Goal: Task Accomplishment & Management: Manage account settings

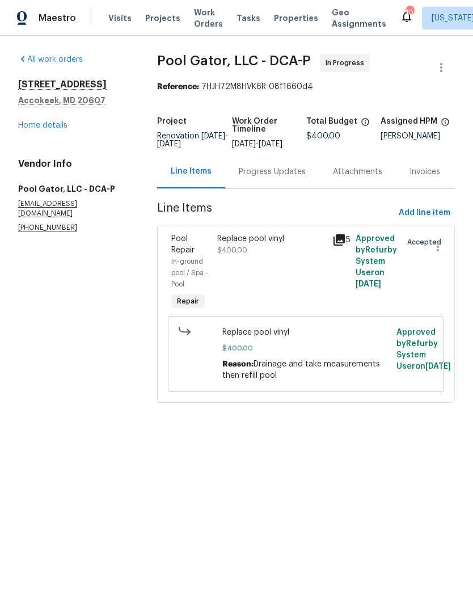
click at [264, 285] on div "Replace pool vinyl $400.00" at bounding box center [271, 273] width 115 height 86
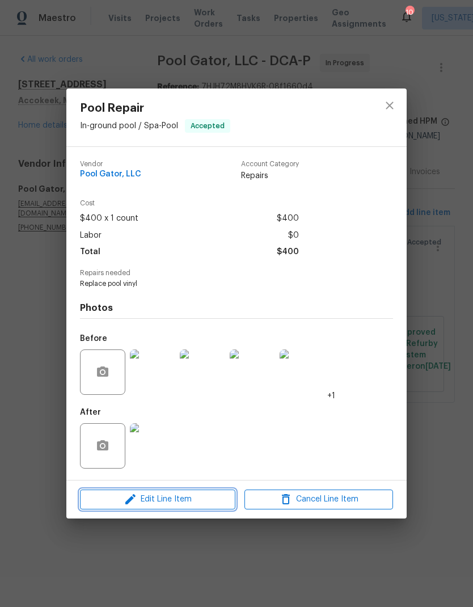
click at [170, 500] on span "Edit Line Item" at bounding box center [157, 499] width 149 height 14
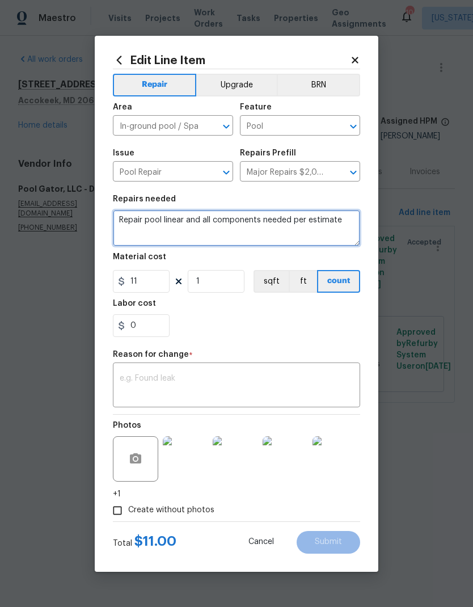
click at [338, 227] on textarea "Repair pool linear and all components needed per estimate" at bounding box center [236, 228] width 247 height 36
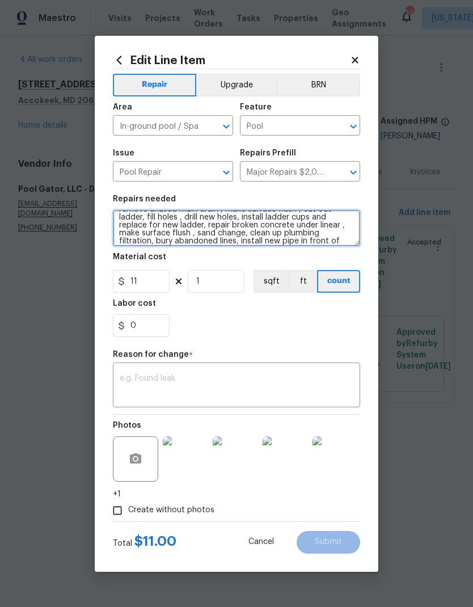
scroll to position [43, 0]
click at [121, 241] on textarea "Repair pool linear and all components needed per estimate Including : draining/…" at bounding box center [236, 228] width 247 height 36
click at [318, 238] on textarea "Repair pool linear and all components needed per estimate Including : draining/…" at bounding box center [236, 228] width 247 height 36
type textarea "Repair pool linear and all components needed per estimate Including : draining/…"
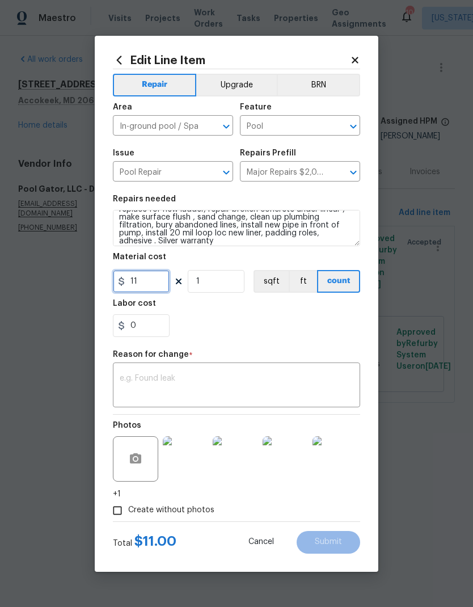
click at [146, 291] on input "11" at bounding box center [141, 281] width 57 height 23
type input "11476"
click at [233, 381] on textarea at bounding box center [237, 386] width 234 height 24
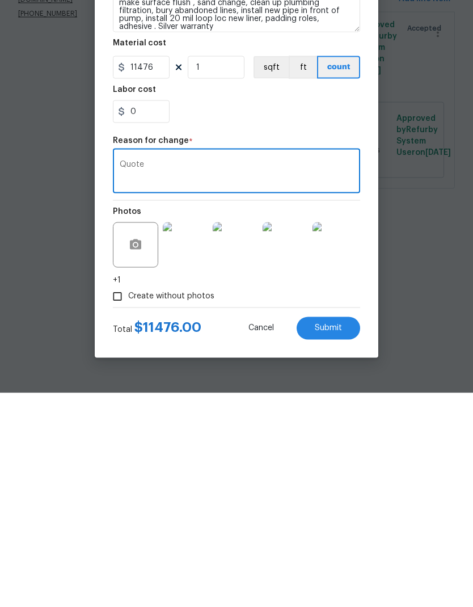
type textarea "Quote"
click at [334, 538] on span "Submit" at bounding box center [328, 542] width 27 height 9
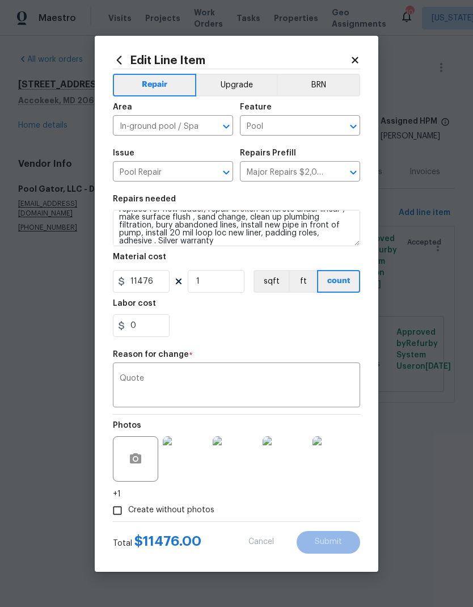
type textarea "Replace pool vinyl"
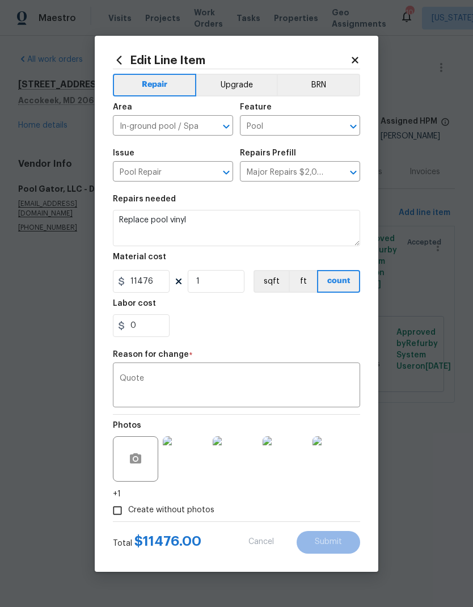
type input "400"
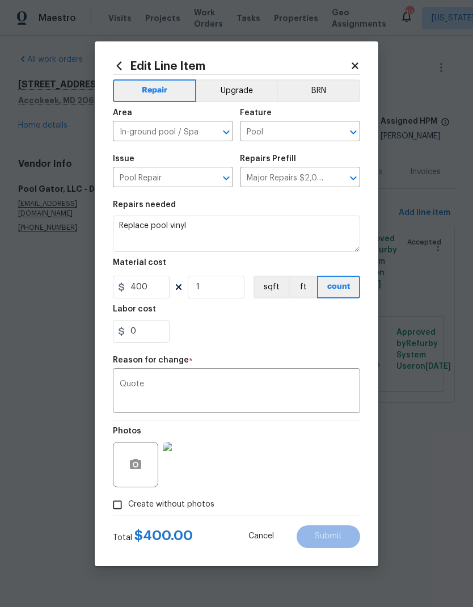
scroll to position [0, 0]
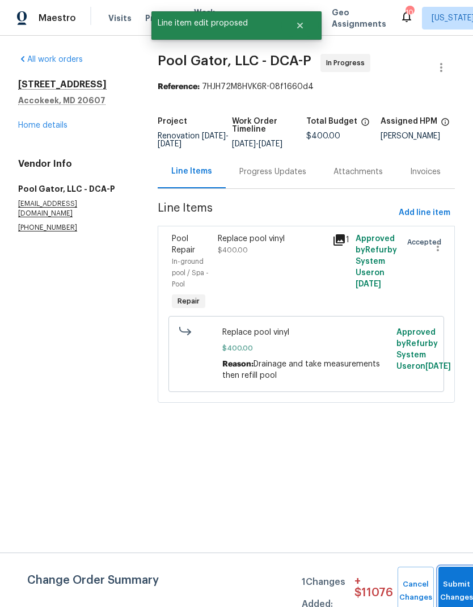
click at [452, 585] on button "Submit Changes" at bounding box center [456, 591] width 36 height 49
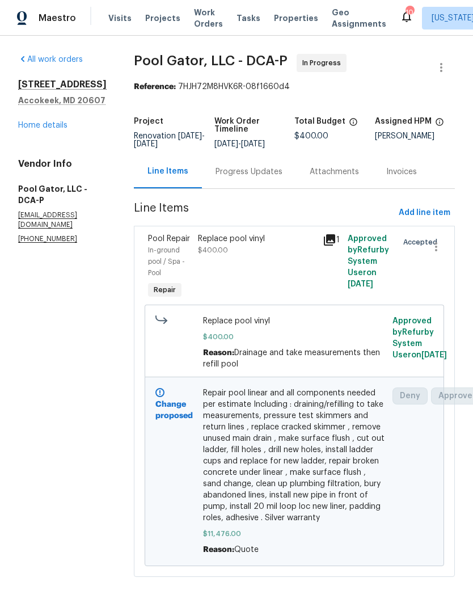
scroll to position [6, 0]
click at [234, 167] on div "Progress Updates" at bounding box center [249, 171] width 67 height 11
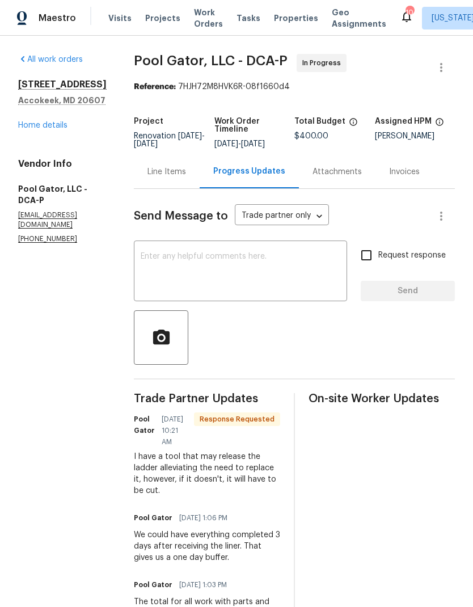
click at [267, 266] on textarea at bounding box center [241, 272] width 200 height 40
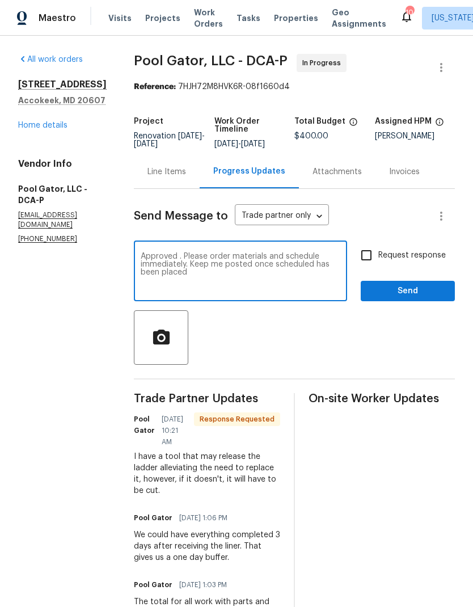
type textarea "Approved . Please order materials and schedule immediately. Keep me posted once…"
click at [369, 252] on input "Request response" at bounding box center [367, 255] width 24 height 24
checkbox input "true"
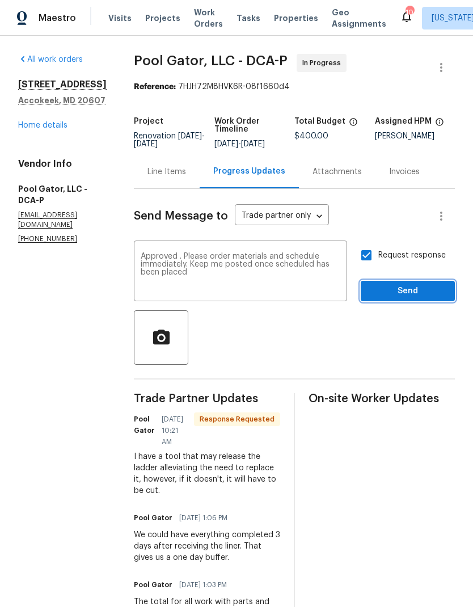
click at [401, 293] on span "Send" at bounding box center [408, 291] width 76 height 14
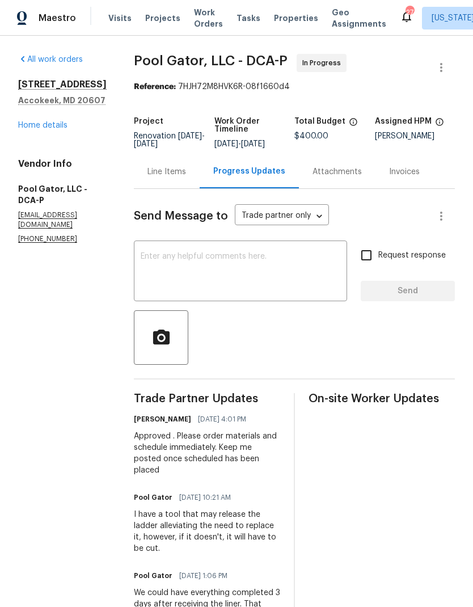
click at [60, 129] on link "Home details" at bounding box center [42, 125] width 49 height 8
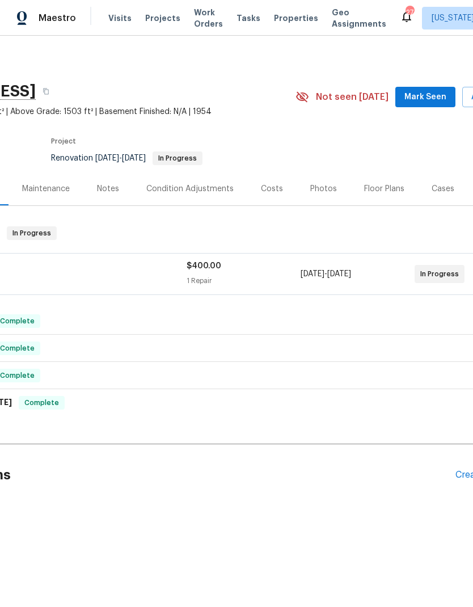
scroll to position [0, 38]
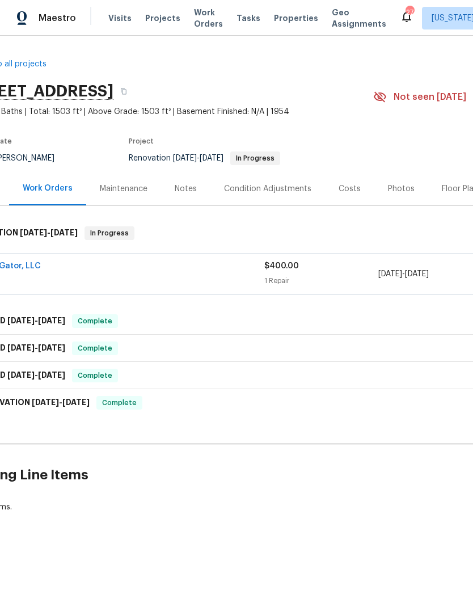
click at [240, 274] on span "POOL" at bounding box center [122, 279] width 285 height 11
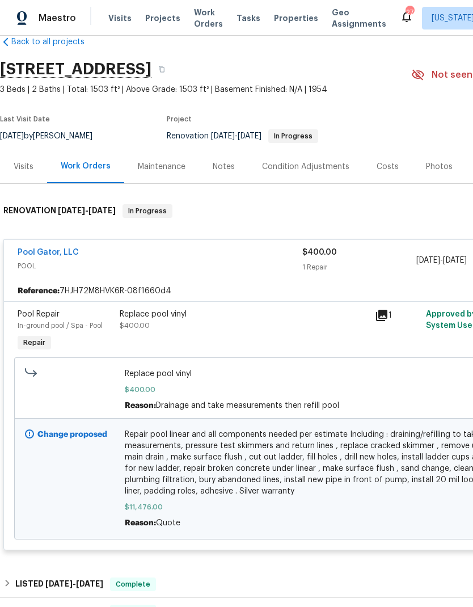
scroll to position [22, 0]
click at [61, 248] on link "Pool Gator, LLC" at bounding box center [48, 252] width 61 height 8
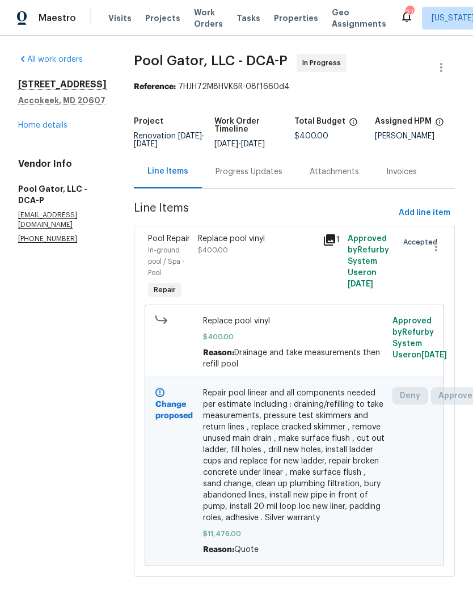
click at [342, 373] on div "Replace pool vinyl $400.00 Reason: Drainage and take measurements then refill p…" at bounding box center [295, 342] width 190 height 61
click at [273, 256] on div "Replace pool vinyl $400.00" at bounding box center [257, 267] width 125 height 75
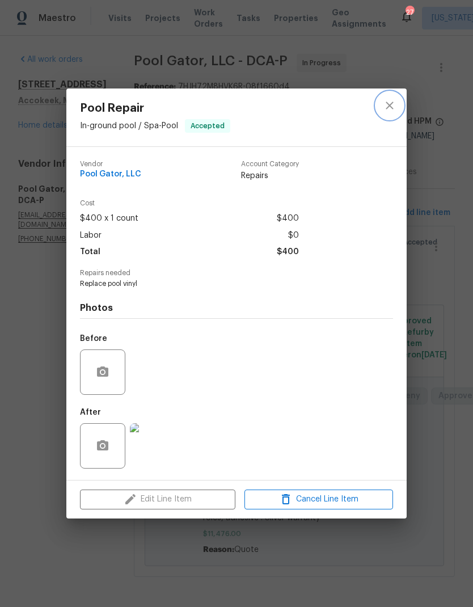
click at [391, 107] on icon "close" at bounding box center [390, 106] width 14 height 14
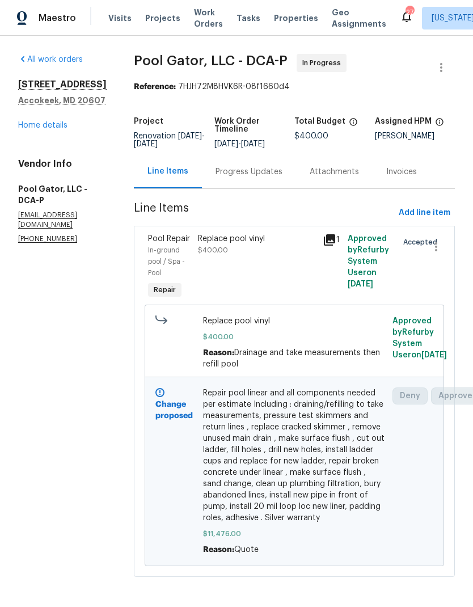
click at [297, 464] on span "Repair pool linear and all components needed per estimate Including : draining/…" at bounding box center [294, 455] width 183 height 136
click at [58, 129] on link "Home details" at bounding box center [42, 125] width 49 height 8
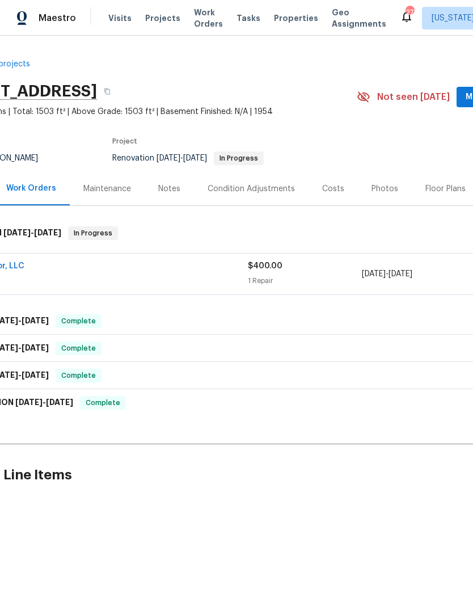
scroll to position [0, 49]
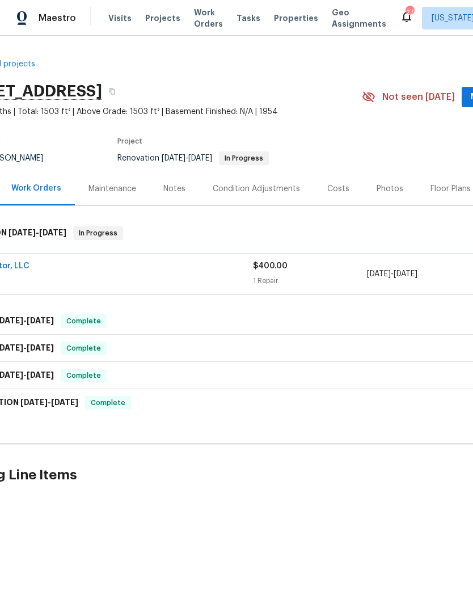
click at [186, 188] on div "Notes" at bounding box center [174, 188] width 49 height 33
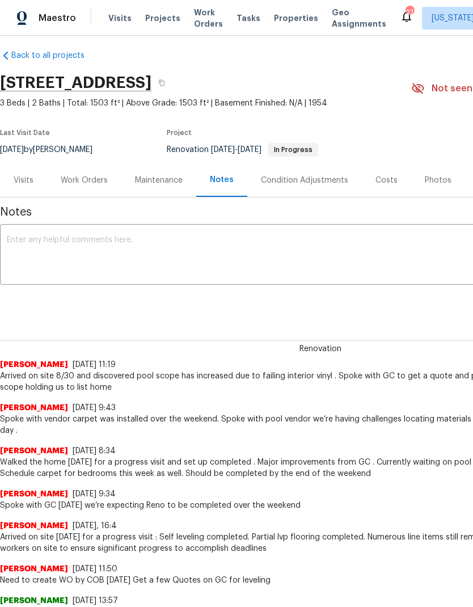
scroll to position [9, 0]
click at [204, 250] on textarea at bounding box center [320, 256] width 627 height 40
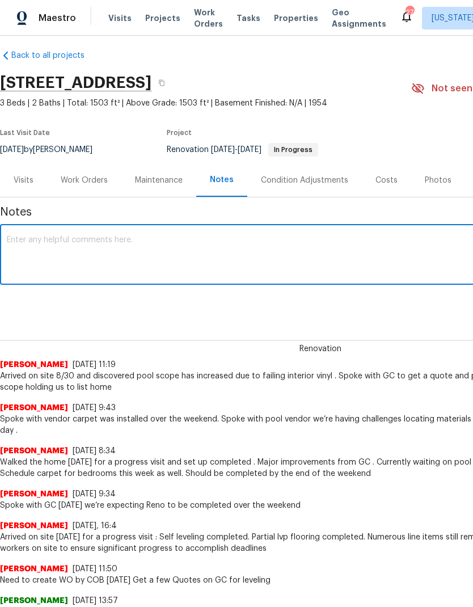
type textarea "B"
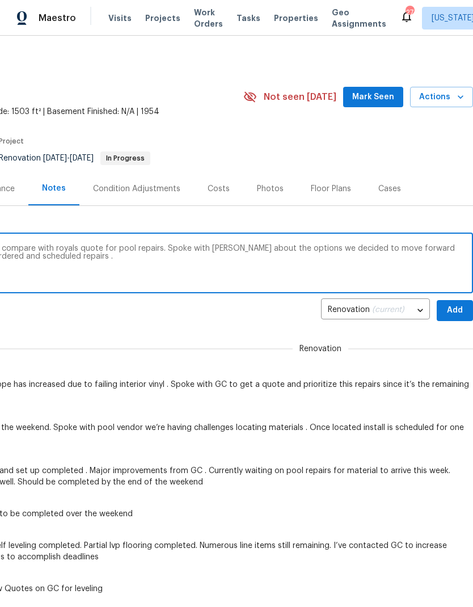
scroll to position [0, 168]
type textarea "Received quote from pool gators to finally compare with royals quote for pool r…"
click at [453, 313] on span "Add" at bounding box center [455, 310] width 18 height 14
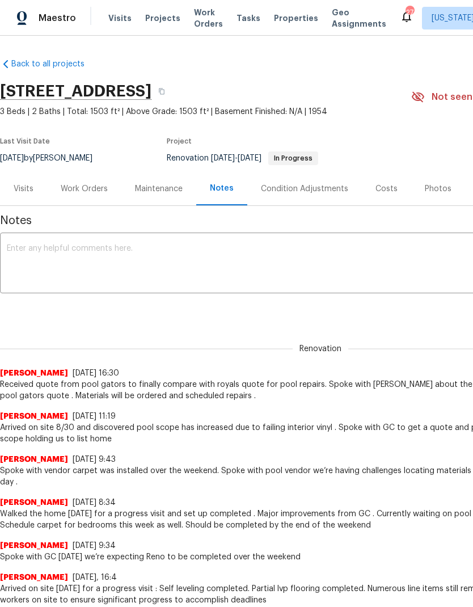
scroll to position [0, 0]
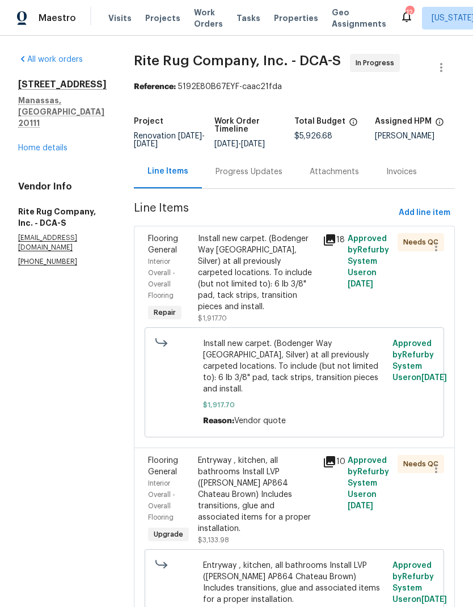
click at [241, 180] on div "Progress Updates" at bounding box center [249, 171] width 94 height 33
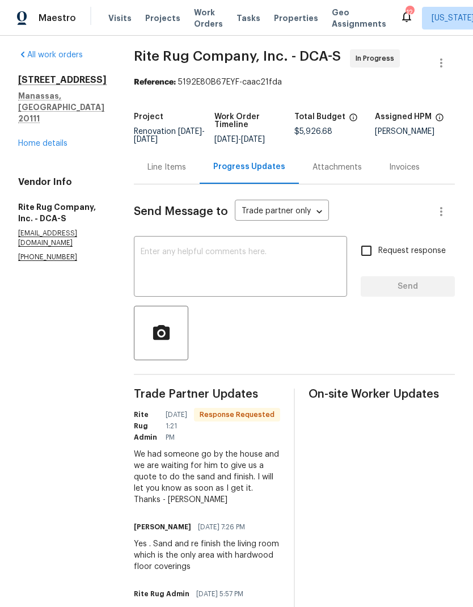
scroll to position [6, 0]
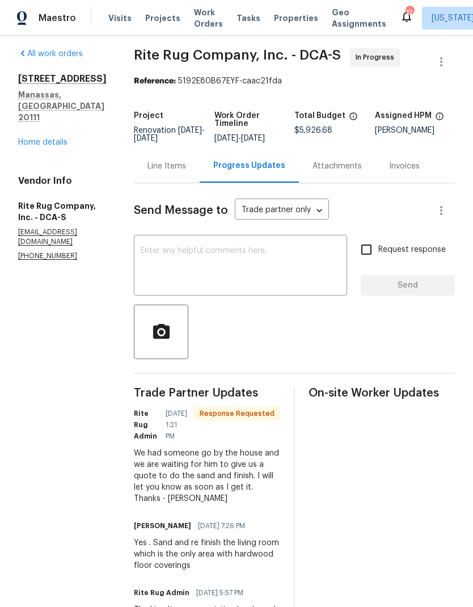
click at [283, 269] on textarea at bounding box center [241, 267] width 200 height 40
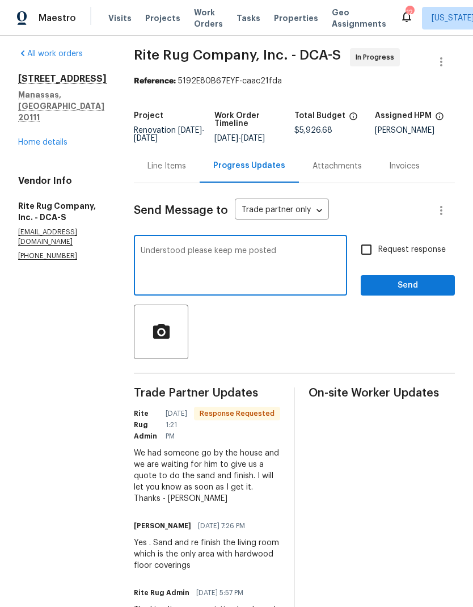
type textarea "Understood please keep me posted"
click at [367, 250] on input "Request response" at bounding box center [367, 250] width 24 height 24
checkbox input "true"
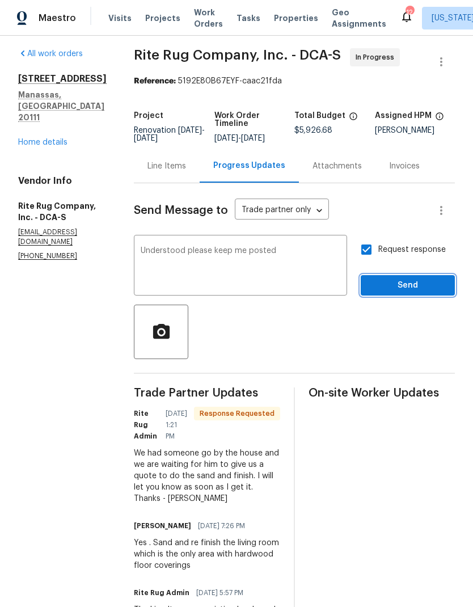
click at [406, 285] on span "Send" at bounding box center [408, 286] width 76 height 14
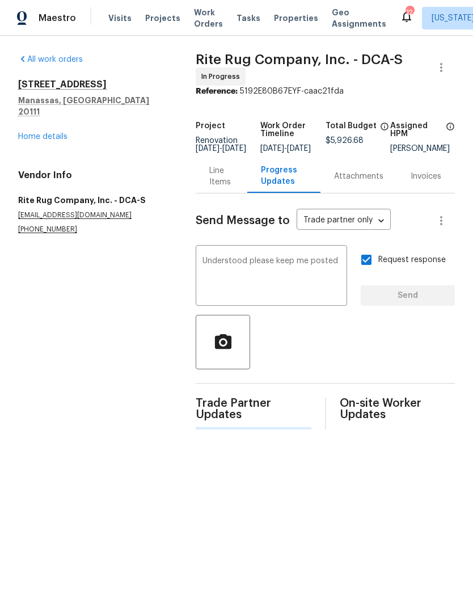
scroll to position [0, 0]
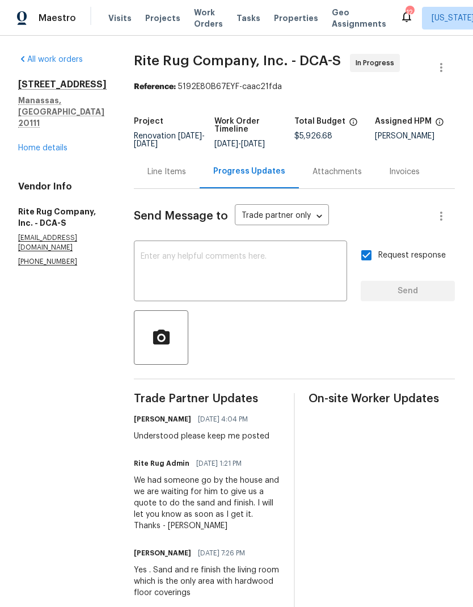
click at [151, 178] on div "Line Items" at bounding box center [167, 171] width 66 height 33
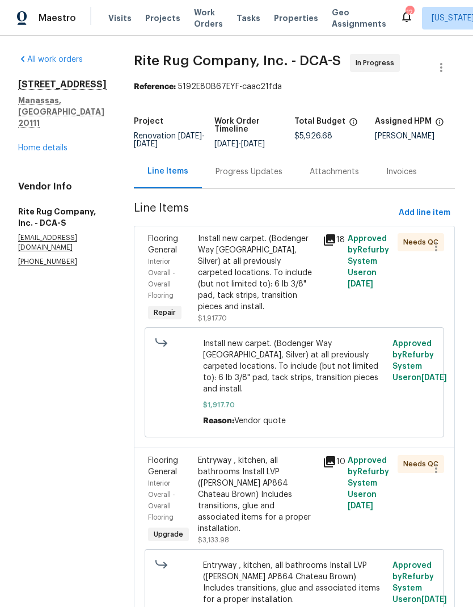
click at [281, 282] on div "Install new carpet. (Bodenger Way 945 Winter Ash, Silver) at all previously car…" at bounding box center [257, 272] width 118 height 79
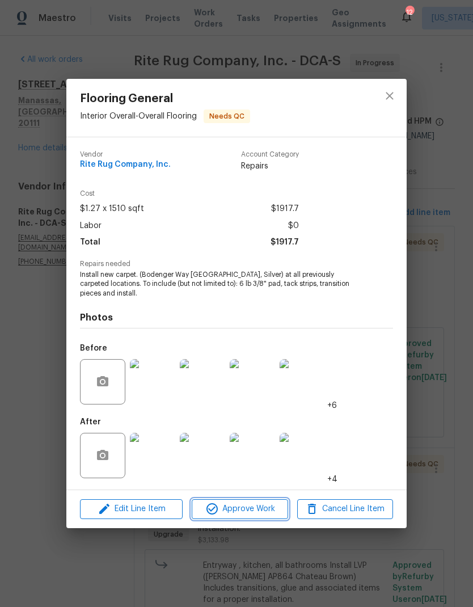
click at [251, 505] on span "Approve Work" at bounding box center [239, 509] width 89 height 14
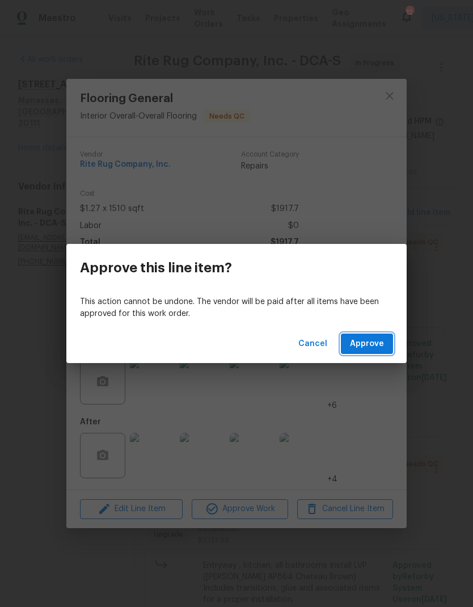
click at [375, 345] on span "Approve" at bounding box center [367, 344] width 34 height 14
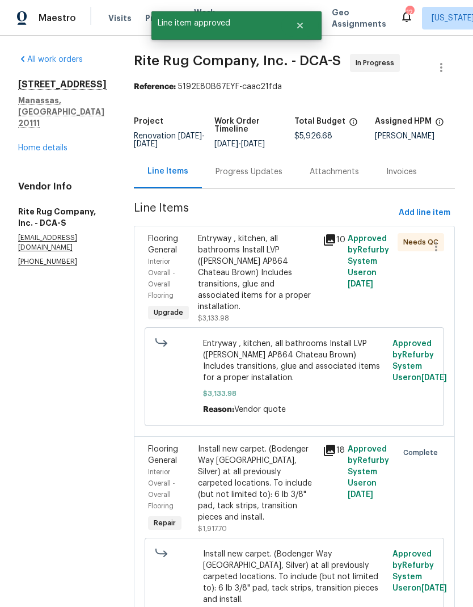
click at [281, 277] on div "Entryway , kitchen, all bathrooms Install LVP (Knighton AP864 Chateau Brown) In…" at bounding box center [257, 272] width 118 height 79
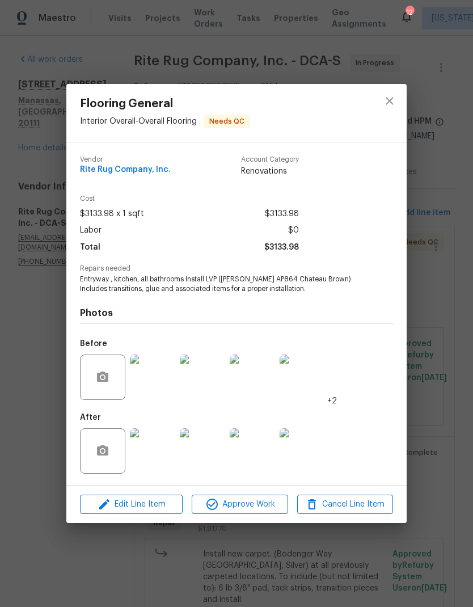
click at [259, 506] on span "Approve Work" at bounding box center [239, 504] width 89 height 14
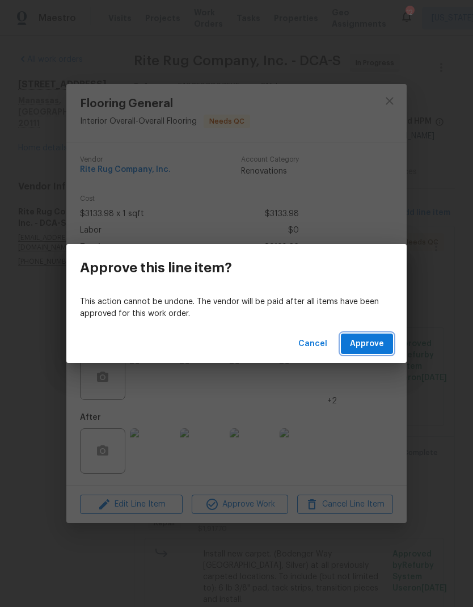
click at [374, 348] on span "Approve" at bounding box center [367, 344] width 34 height 14
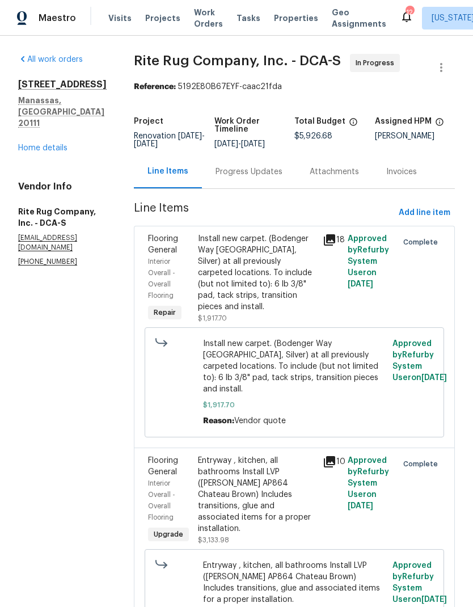
click at [46, 144] on link "Home details" at bounding box center [42, 148] width 49 height 8
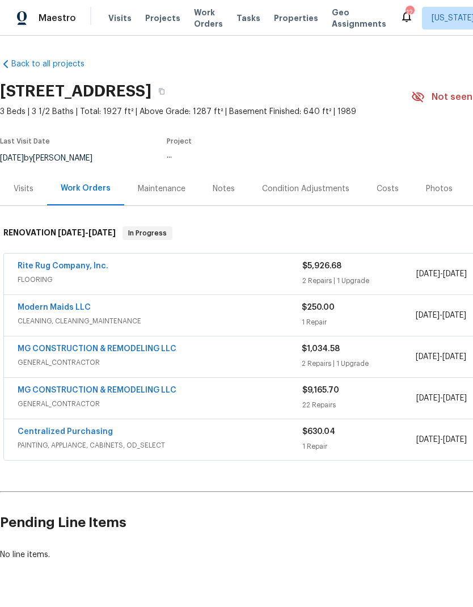
scroll to position [30, 0]
click at [86, 303] on link "Modern Maids LLC" at bounding box center [54, 307] width 73 height 8
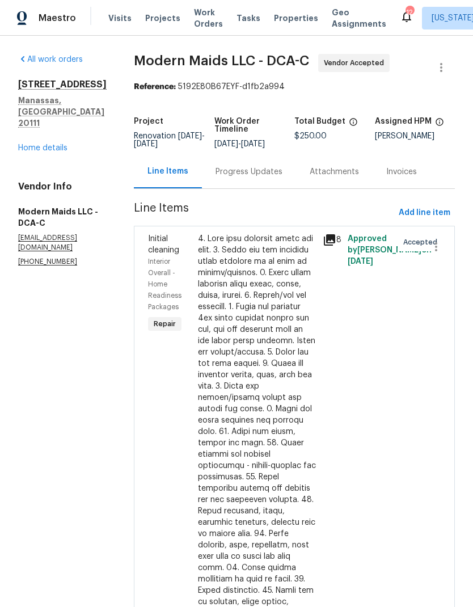
click at [278, 178] on div "Progress Updates" at bounding box center [249, 171] width 67 height 11
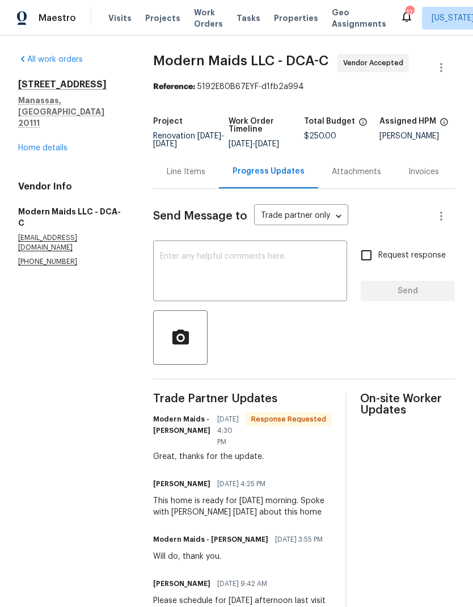
click at [58, 144] on link "Home details" at bounding box center [42, 148] width 49 height 8
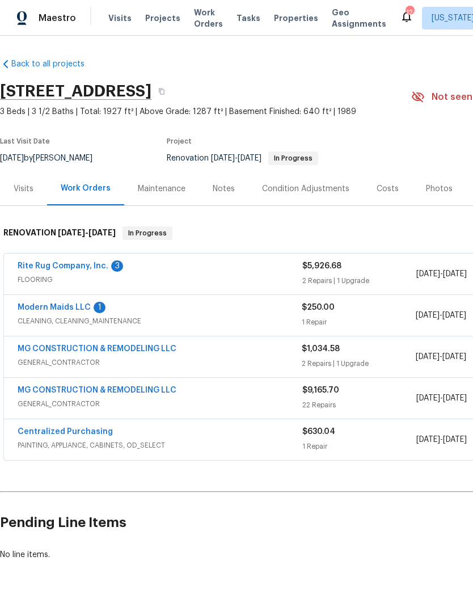
click at [265, 272] on div "Rite Rug Company, Inc. 3" at bounding box center [160, 267] width 285 height 14
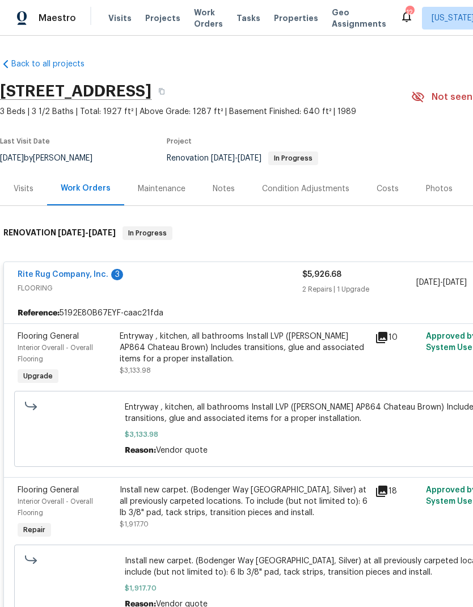
click at [296, 357] on div "Entryway , kitchen, all bathrooms Install LVP (Knighton AP864 Chateau Brown) In…" at bounding box center [244, 348] width 248 height 34
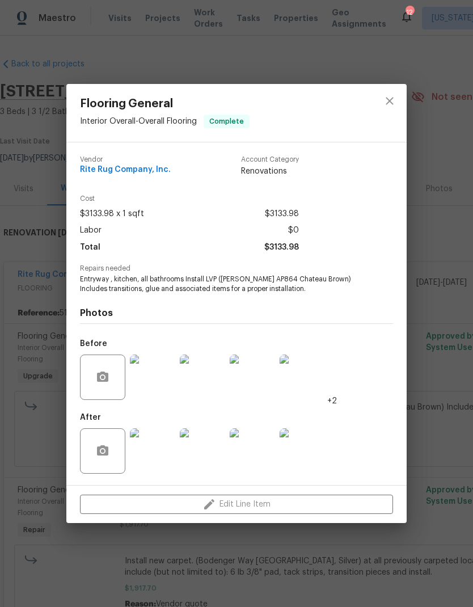
click at [159, 389] on img at bounding box center [152, 377] width 45 height 45
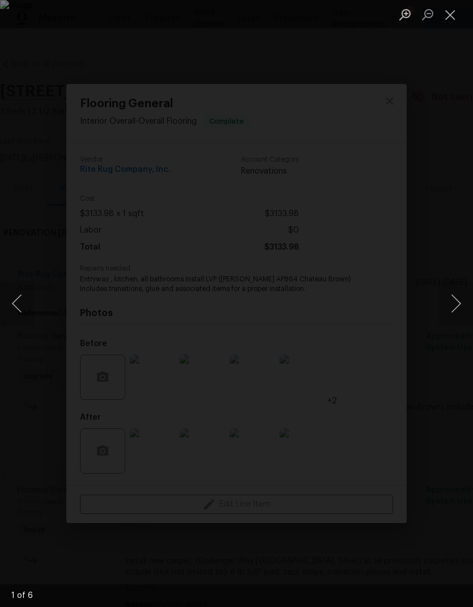
click at [413, 195] on div "Lightbox" at bounding box center [236, 303] width 473 height 607
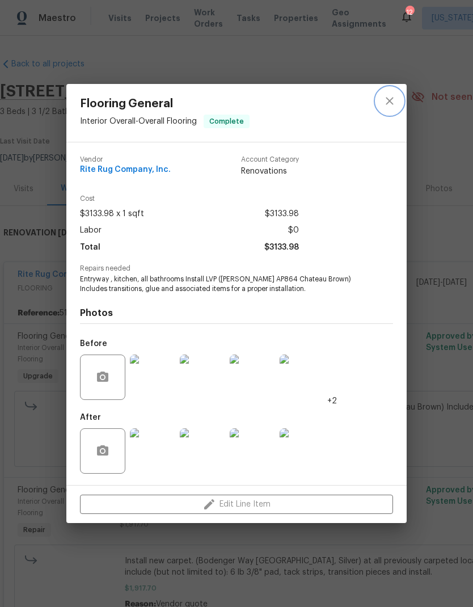
click at [390, 100] on icon "close" at bounding box center [389, 100] width 7 height 7
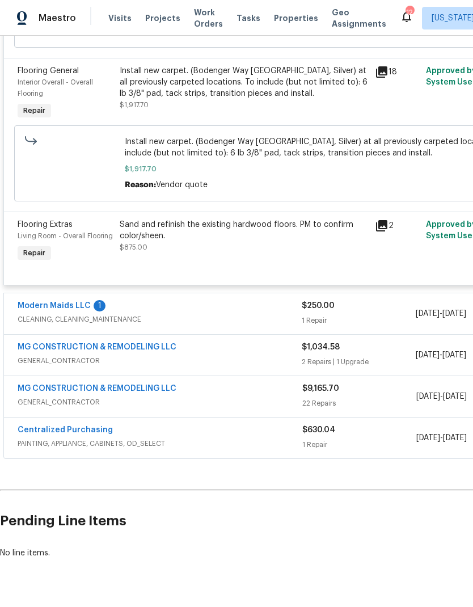
scroll to position [418, 0]
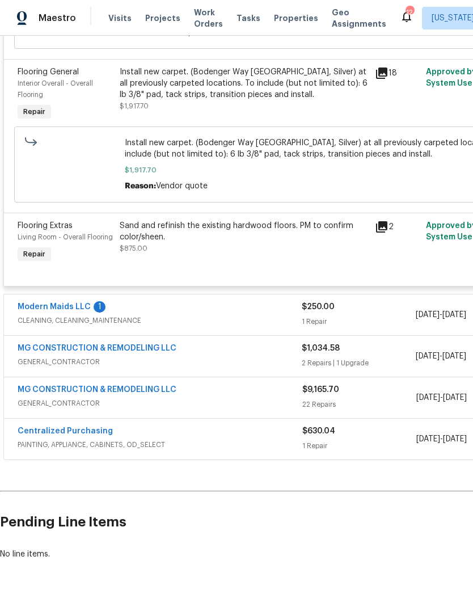
click at [250, 356] on span "GENERAL_CONTRACTOR" at bounding box center [160, 361] width 284 height 11
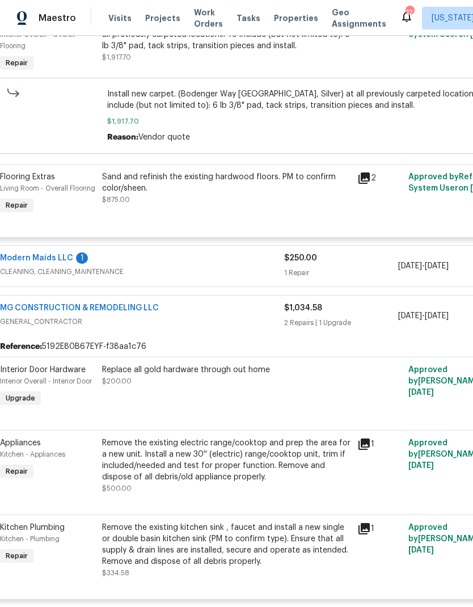
scroll to position [468, 11]
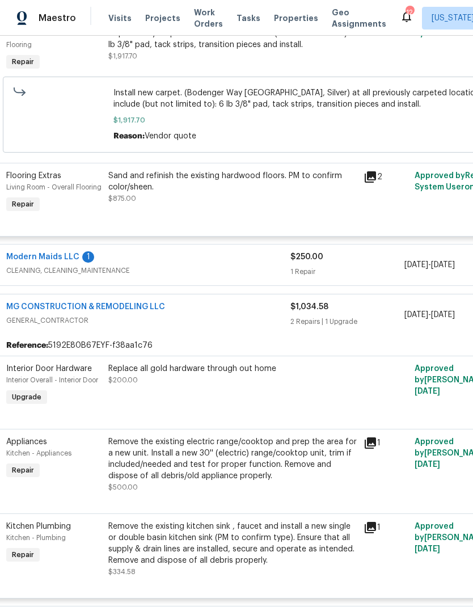
click at [246, 363] on div "Replace all gold hardware through out home $200.00" at bounding box center [232, 374] width 248 height 23
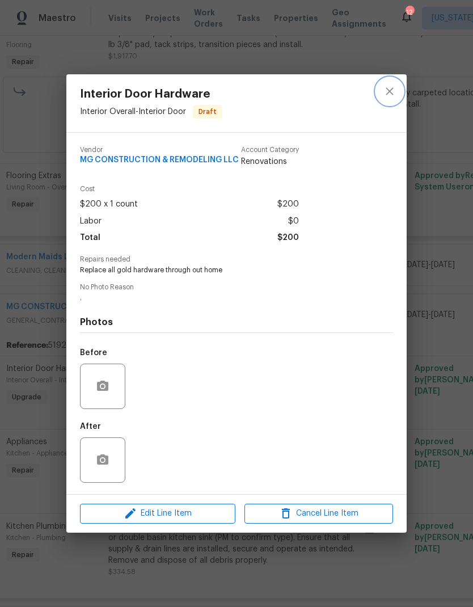
click at [392, 88] on icon "close" at bounding box center [390, 92] width 14 height 14
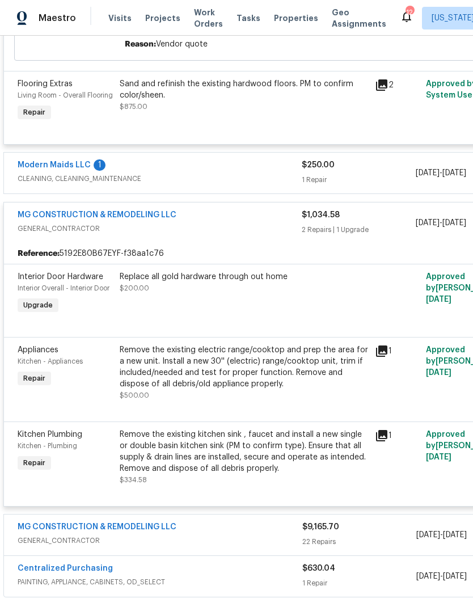
scroll to position [560, 0]
click at [382, 345] on icon at bounding box center [381, 350] width 11 height 11
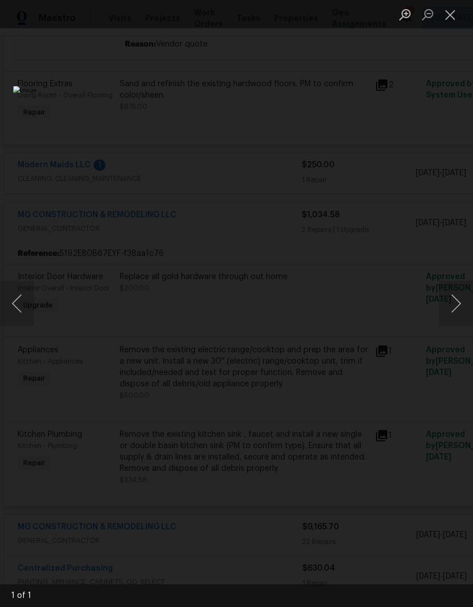
click at [454, 16] on button "Close lightbox" at bounding box center [450, 15] width 23 height 20
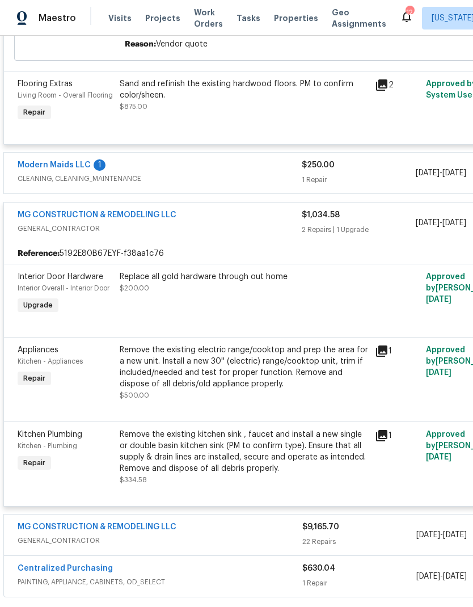
click at [387, 430] on icon at bounding box center [381, 435] width 11 height 11
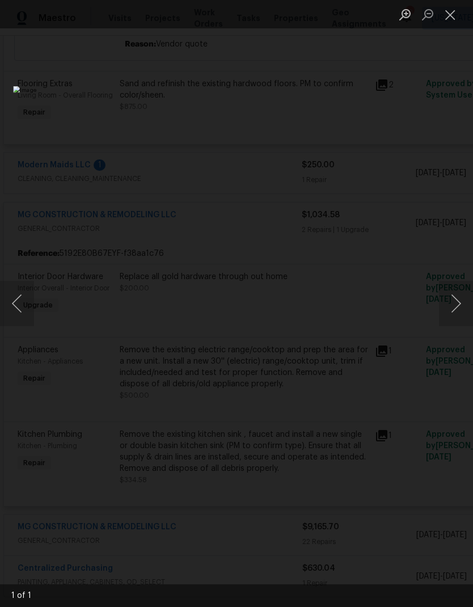
click at [454, 12] on button "Close lightbox" at bounding box center [450, 15] width 23 height 20
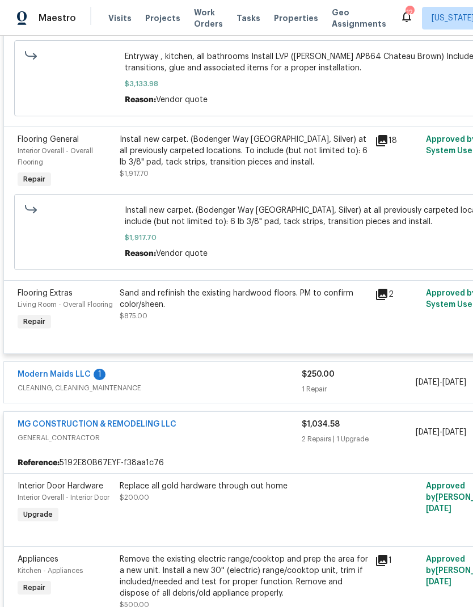
scroll to position [351, 0]
click at [146, 420] on link "MG CONSTRUCTION & REMODELING LLC" at bounding box center [97, 424] width 159 height 8
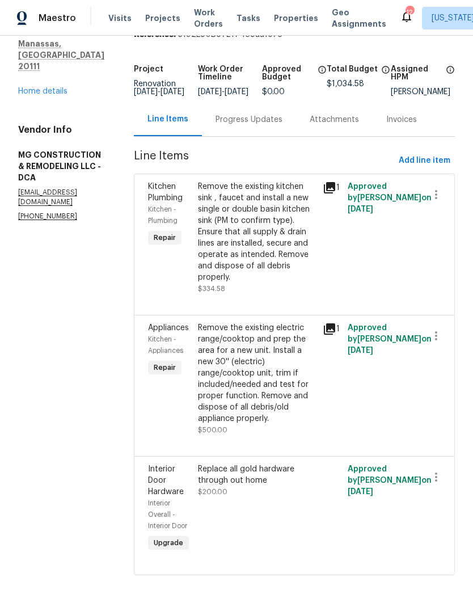
scroll to position [79, 0]
click at [319, 520] on div "Replace all gold hardware through out home $200.00" at bounding box center [257, 509] width 125 height 98
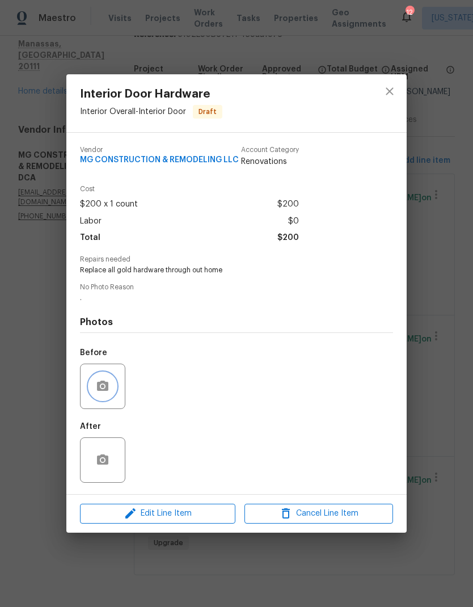
click at [100, 382] on icon "button" at bounding box center [103, 387] width 14 height 14
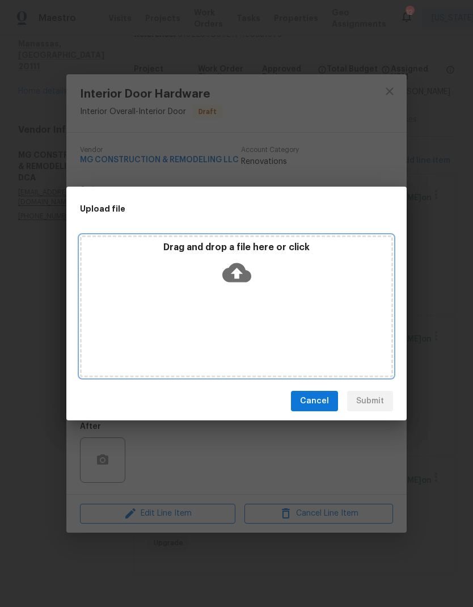
click at [236, 273] on icon at bounding box center [236, 272] width 29 height 29
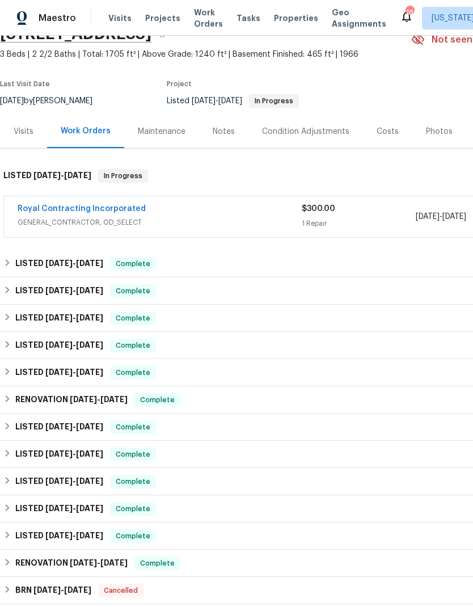
scroll to position [57, 0]
click at [116, 210] on link "Royal Contracting Incorporated" at bounding box center [82, 209] width 128 height 8
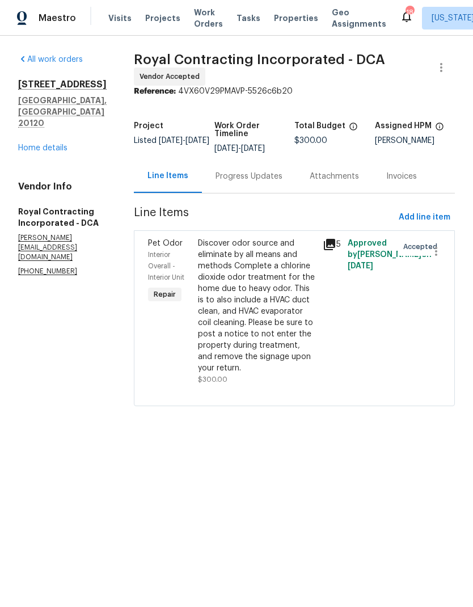
click at [262, 182] on div "Progress Updates" at bounding box center [249, 176] width 67 height 11
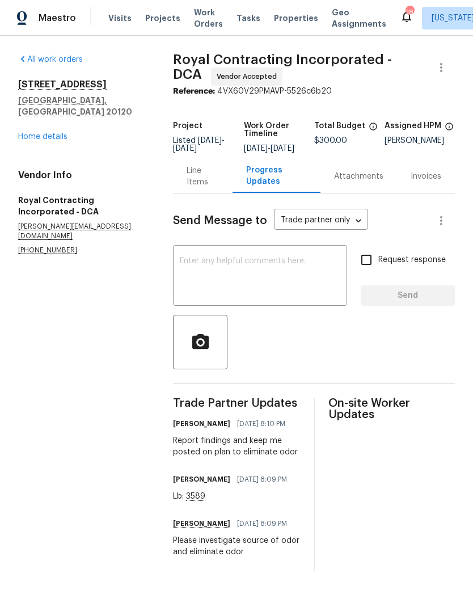
click at [274, 276] on textarea at bounding box center [260, 277] width 161 height 40
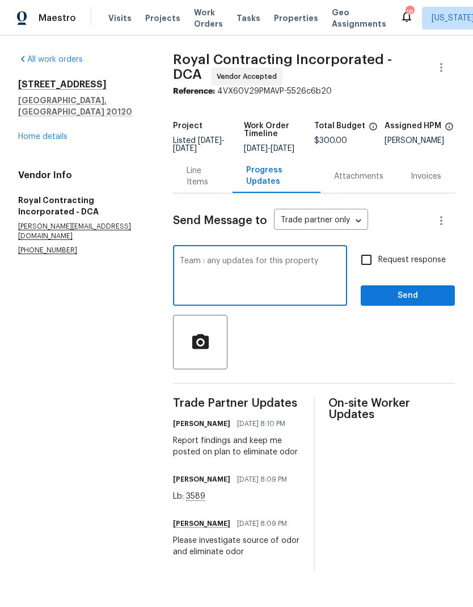
type textarea "Team : any updates for this property"
click at [374, 272] on input "Request response" at bounding box center [367, 260] width 24 height 24
checkbox input "true"
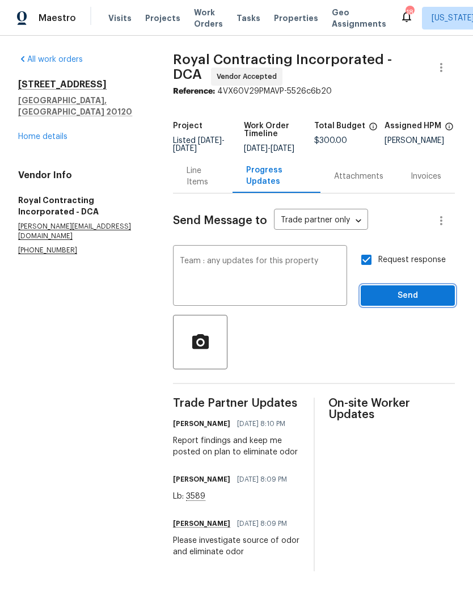
click at [409, 303] on span "Send" at bounding box center [408, 296] width 76 height 14
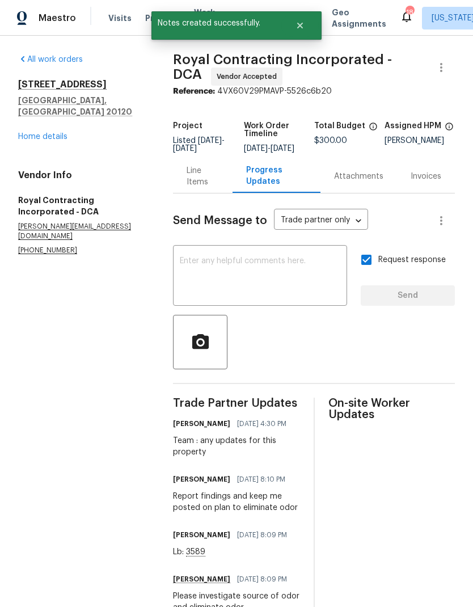
click at [62, 133] on link "Home details" at bounding box center [42, 137] width 49 height 8
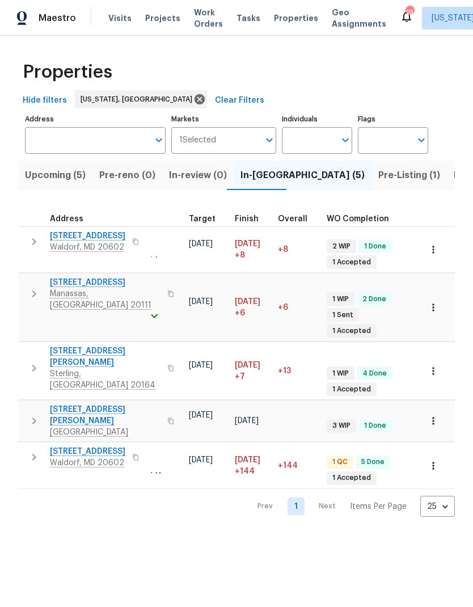
scroll to position [0, 285]
click at [378, 174] on span "Pre-Listing (1)" at bounding box center [409, 175] width 62 height 16
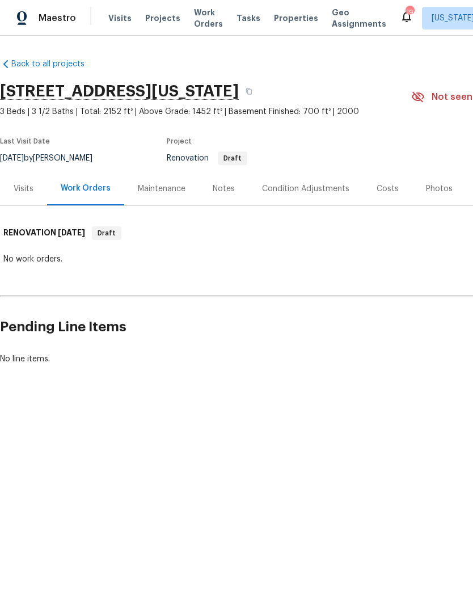
click at [24, 187] on div "Visits" at bounding box center [24, 188] width 20 height 11
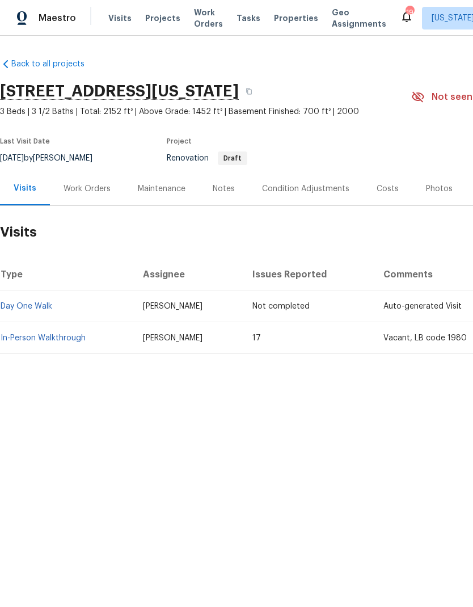
click at [49, 341] on link "In-Person Walkthrough" at bounding box center [43, 338] width 85 height 8
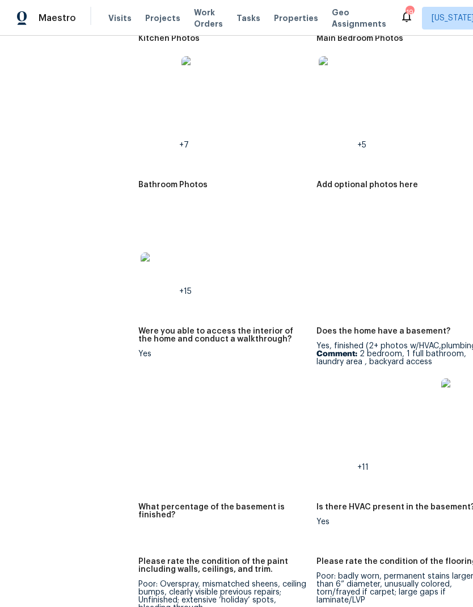
scroll to position [2078, 0]
click at [319, 378] on img at bounding box center [337, 396] width 36 height 36
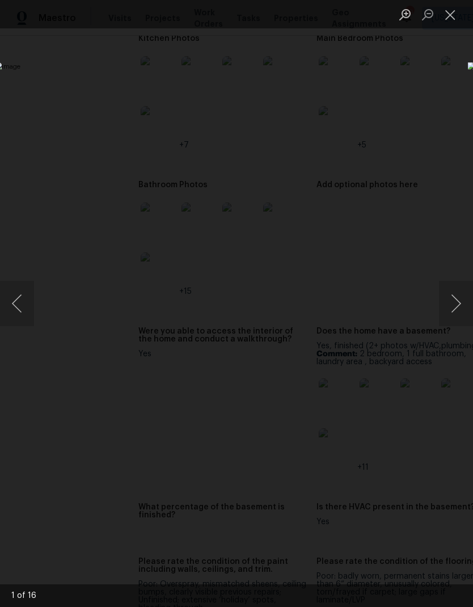
click at [390, 100] on div "Lightbox" at bounding box center [236, 303] width 473 height 607
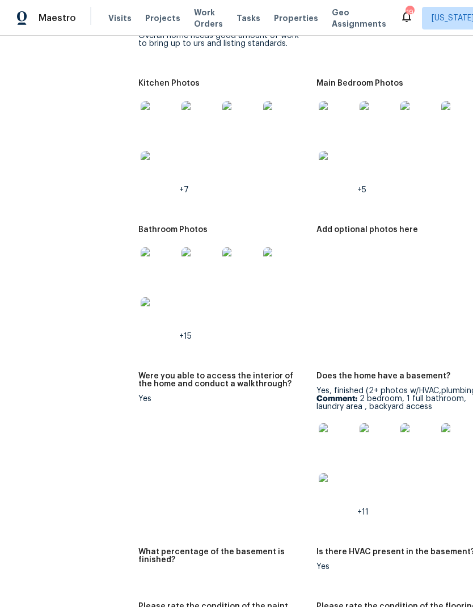
scroll to position [2034, 0]
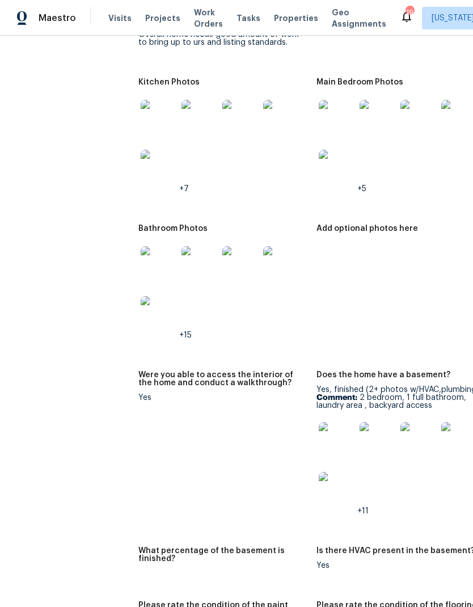
click at [319, 422] on img at bounding box center [337, 440] width 36 height 36
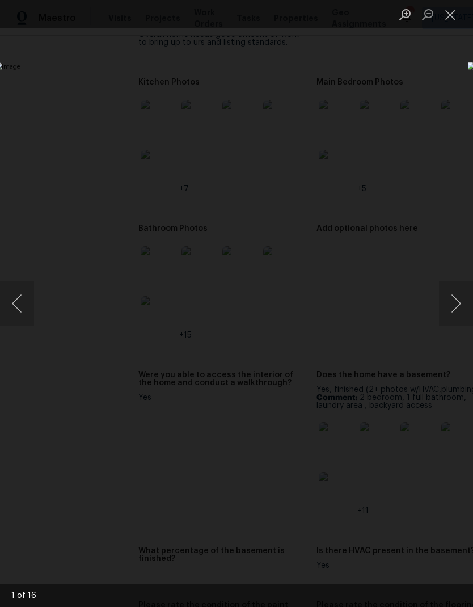
click at [450, 301] on button "Next image" at bounding box center [456, 303] width 34 height 45
click at [446, 311] on button "Next image" at bounding box center [456, 303] width 34 height 45
click at [452, 300] on button "Next image" at bounding box center [456, 303] width 34 height 45
click at [444, 309] on button "Next image" at bounding box center [456, 303] width 34 height 45
click at [455, 305] on button "Next image" at bounding box center [456, 303] width 34 height 45
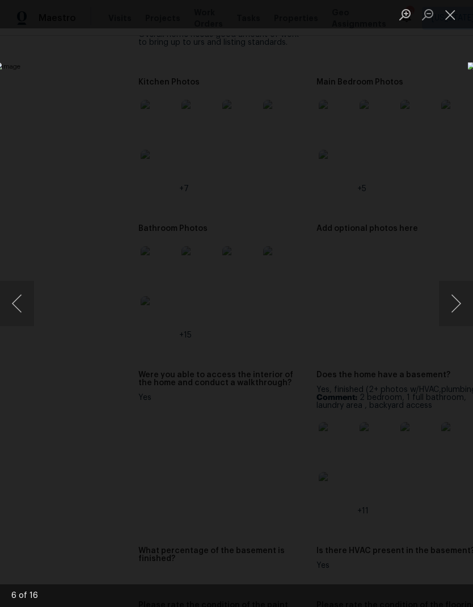
click at [449, 301] on button "Next image" at bounding box center [456, 303] width 34 height 45
click at [451, 301] on button "Next image" at bounding box center [456, 303] width 34 height 45
click at [448, 301] on button "Next image" at bounding box center [456, 303] width 34 height 45
click at [449, 293] on button "Next image" at bounding box center [456, 303] width 34 height 45
click at [452, 297] on button "Next image" at bounding box center [456, 303] width 34 height 45
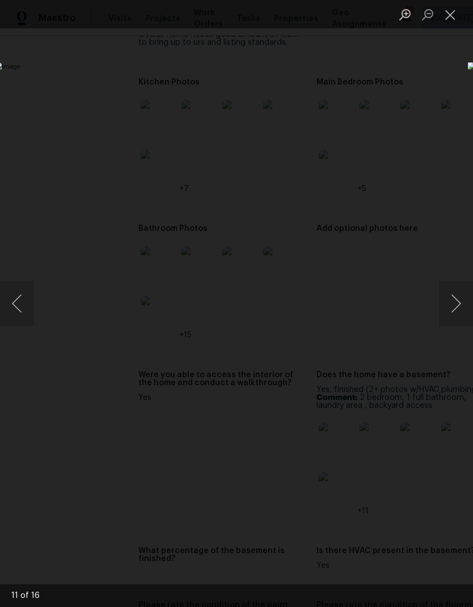
click at [452, 292] on button "Next image" at bounding box center [456, 303] width 34 height 45
click at [21, 301] on button "Previous image" at bounding box center [17, 303] width 34 height 45
click at [451, 308] on button "Next image" at bounding box center [456, 303] width 34 height 45
click at [450, 297] on button "Next image" at bounding box center [456, 303] width 34 height 45
click at [450, 300] on button "Next image" at bounding box center [456, 303] width 34 height 45
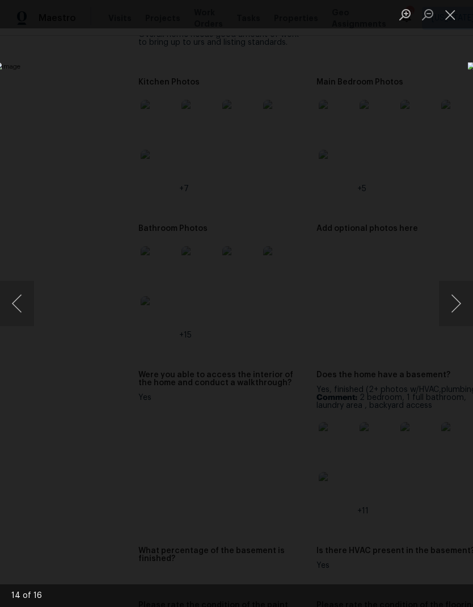
click at [455, 298] on button "Next image" at bounding box center [456, 303] width 34 height 45
click at [448, 297] on button "Next image" at bounding box center [456, 303] width 34 height 45
click at [452, 302] on button "Next image" at bounding box center [456, 303] width 34 height 45
click at [453, 297] on button "Next image" at bounding box center [456, 303] width 34 height 45
click at [453, 295] on button "Next image" at bounding box center [456, 303] width 34 height 45
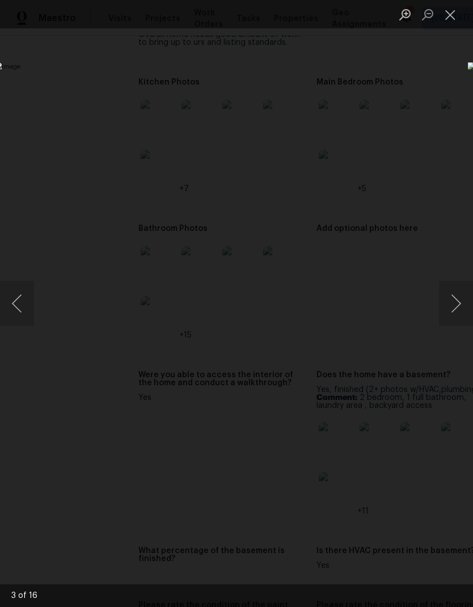
click at [386, 525] on div "Lightbox" at bounding box center [236, 303] width 473 height 607
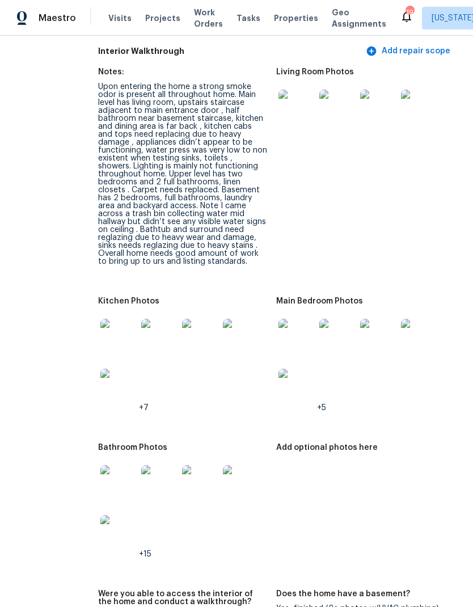
scroll to position [1809, 40]
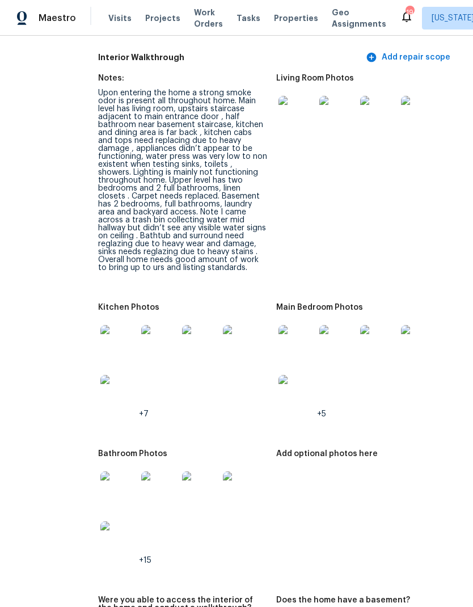
click at [100, 325] on img at bounding box center [118, 343] width 36 height 36
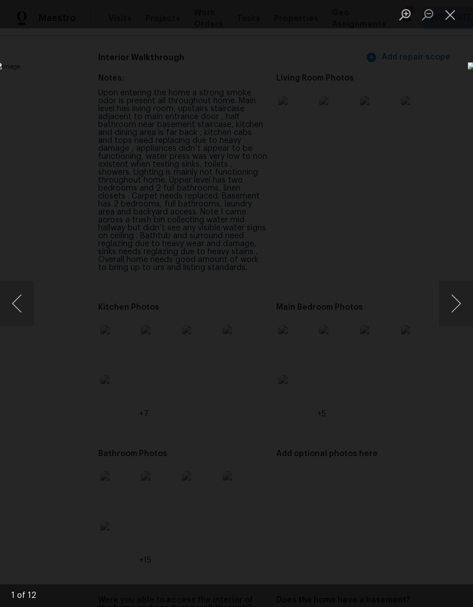
click at [454, 305] on button "Next image" at bounding box center [456, 303] width 34 height 45
click at [453, 307] on button "Next image" at bounding box center [456, 303] width 34 height 45
click at [452, 301] on button "Next image" at bounding box center [456, 303] width 34 height 45
click at [456, 299] on button "Next image" at bounding box center [456, 303] width 34 height 45
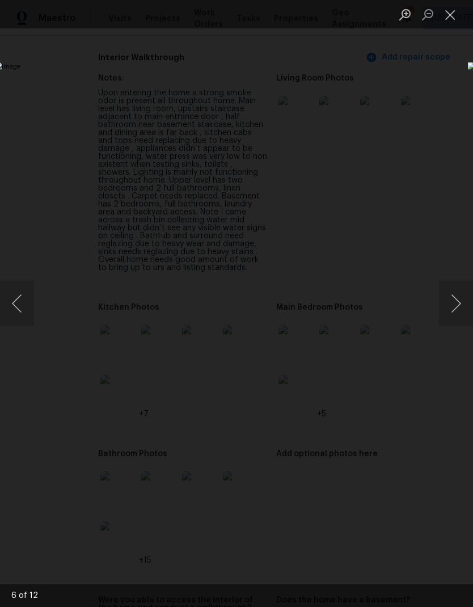
click at [20, 309] on button "Previous image" at bounding box center [17, 303] width 34 height 45
click at [451, 306] on button "Next image" at bounding box center [456, 303] width 34 height 45
click at [454, 300] on button "Next image" at bounding box center [456, 303] width 34 height 45
click at [454, 296] on button "Next image" at bounding box center [456, 303] width 34 height 45
click at [454, 20] on button "Close lightbox" at bounding box center [450, 15] width 23 height 20
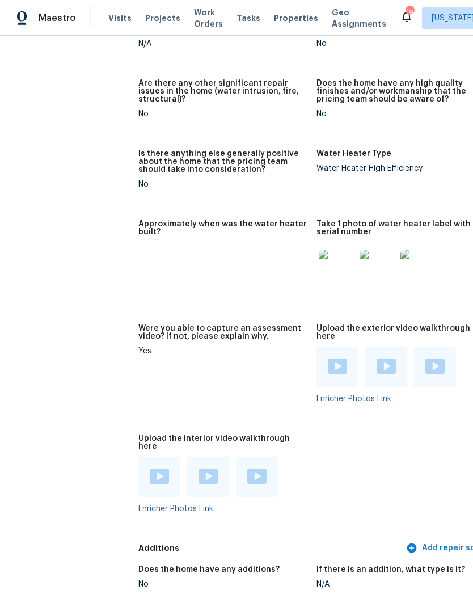
scroll to position [2917, 0]
click at [319, 249] on img at bounding box center [337, 267] width 36 height 36
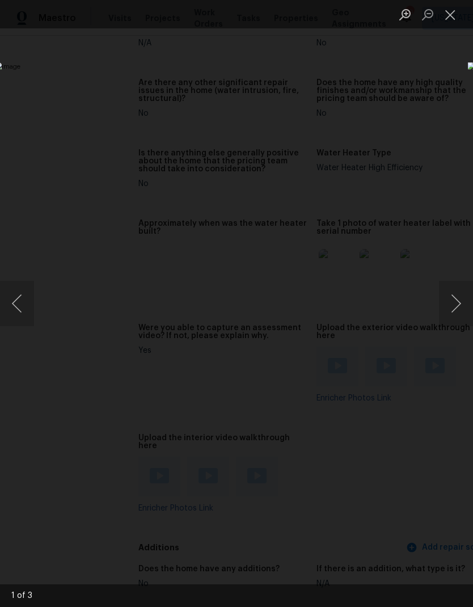
click at [456, 296] on button "Next image" at bounding box center [456, 303] width 34 height 45
click at [457, 298] on button "Next image" at bounding box center [456, 303] width 34 height 45
click at [16, 311] on button "Previous image" at bounding box center [17, 303] width 34 height 45
